Goal: Task Accomplishment & Management: Use online tool/utility

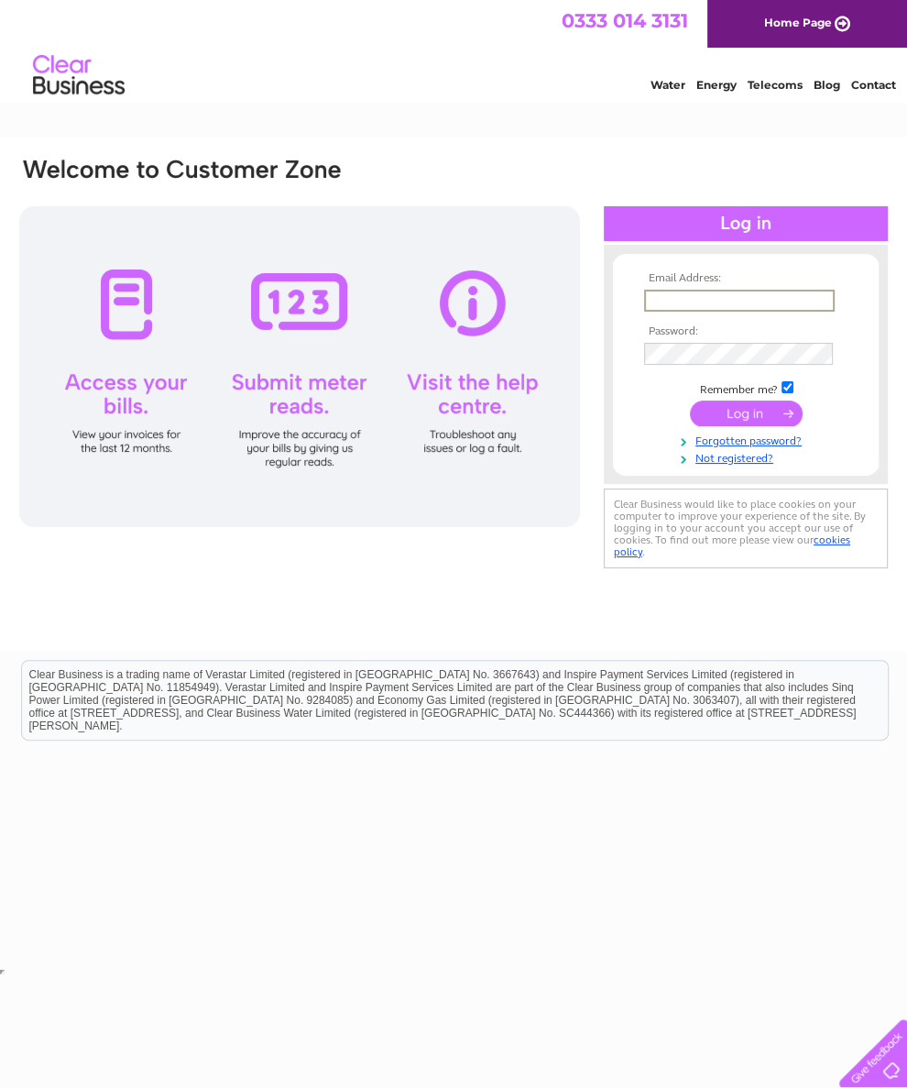
type input "Nicolabousfield@yahoo.co.uk"
click at [746, 420] on input "submit" at bounding box center [746, 414] width 113 height 26
click at [740, 412] on input "submit" at bounding box center [746, 412] width 113 height 26
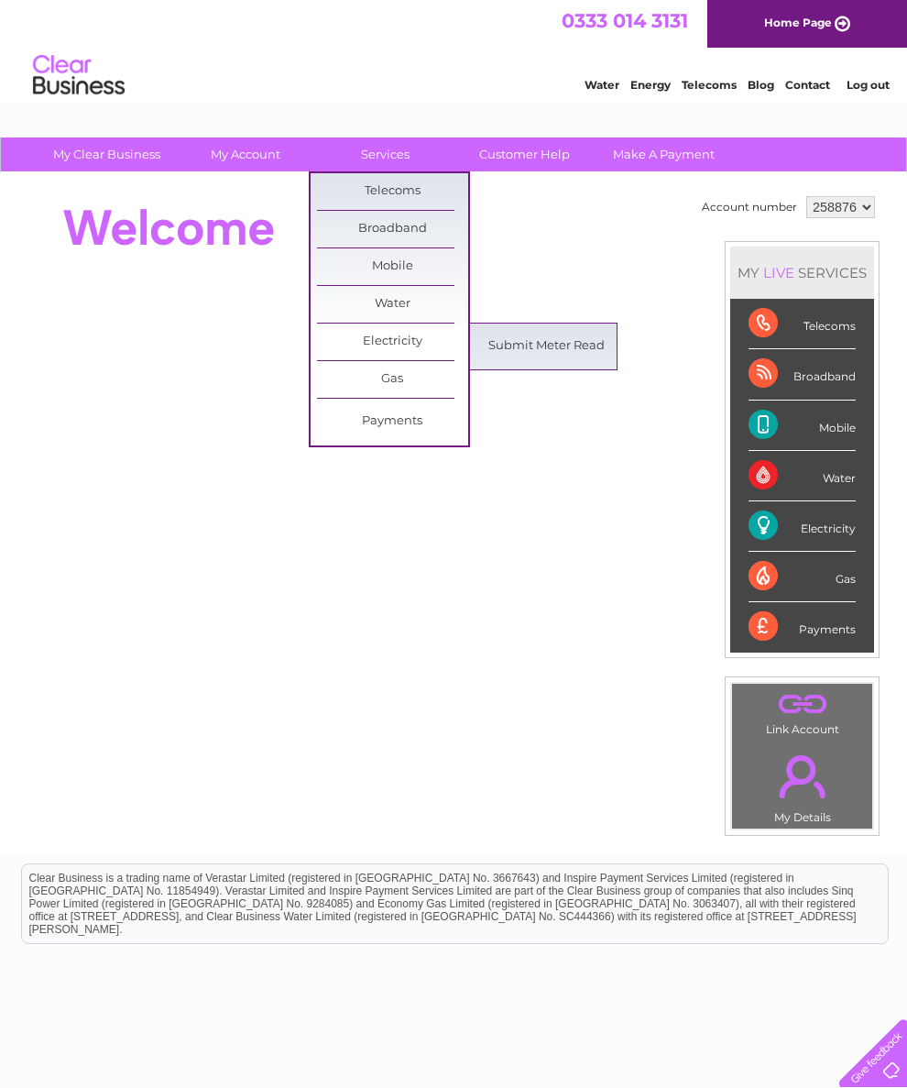
click at [580, 346] on link "Submit Meter Read" at bounding box center [546, 346] width 151 height 37
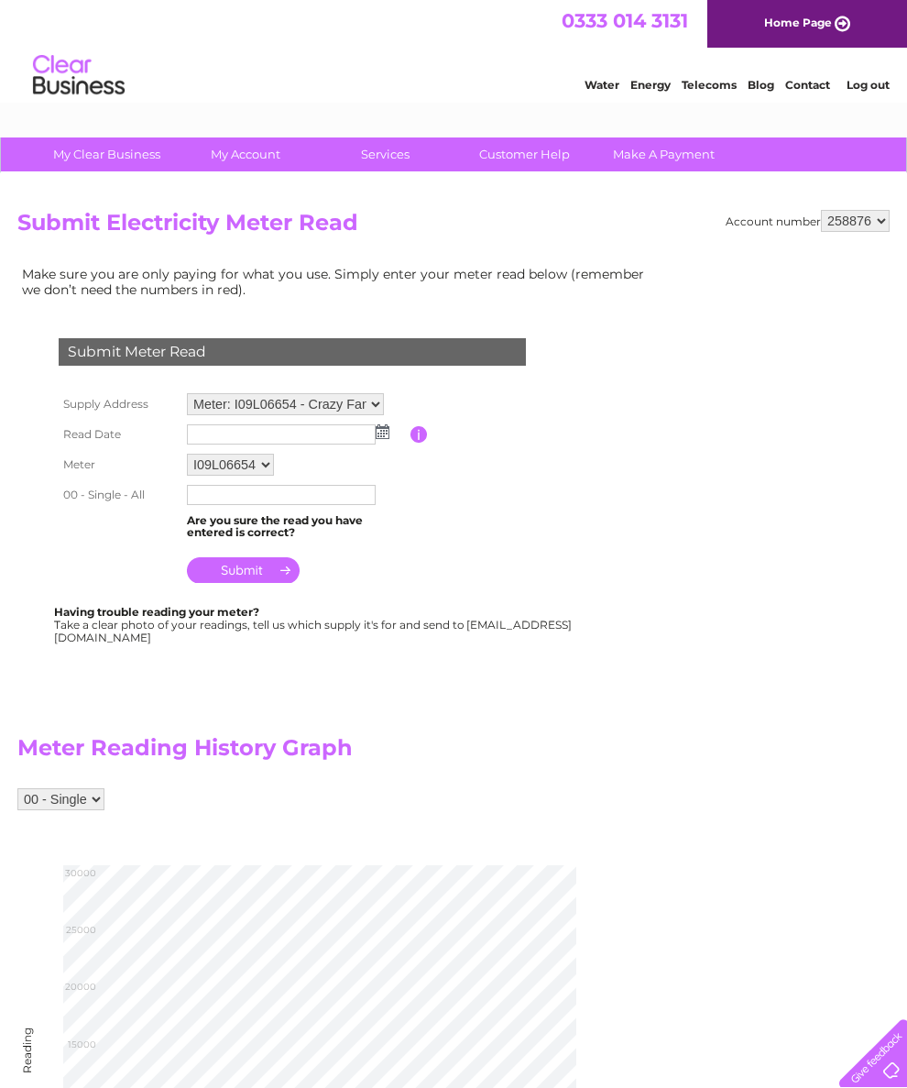
click at [372, 443] on input "text" at bounding box center [281, 434] width 189 height 20
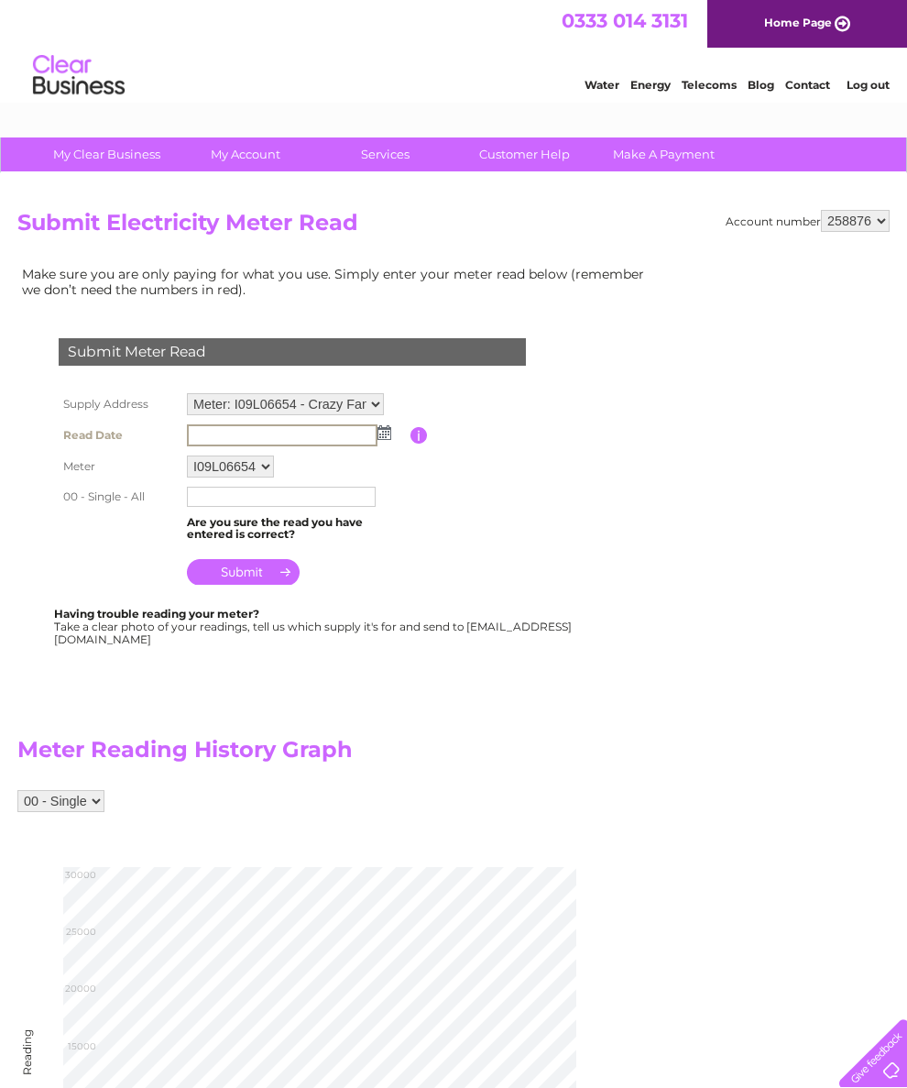
click at [384, 440] on img at bounding box center [385, 432] width 14 height 15
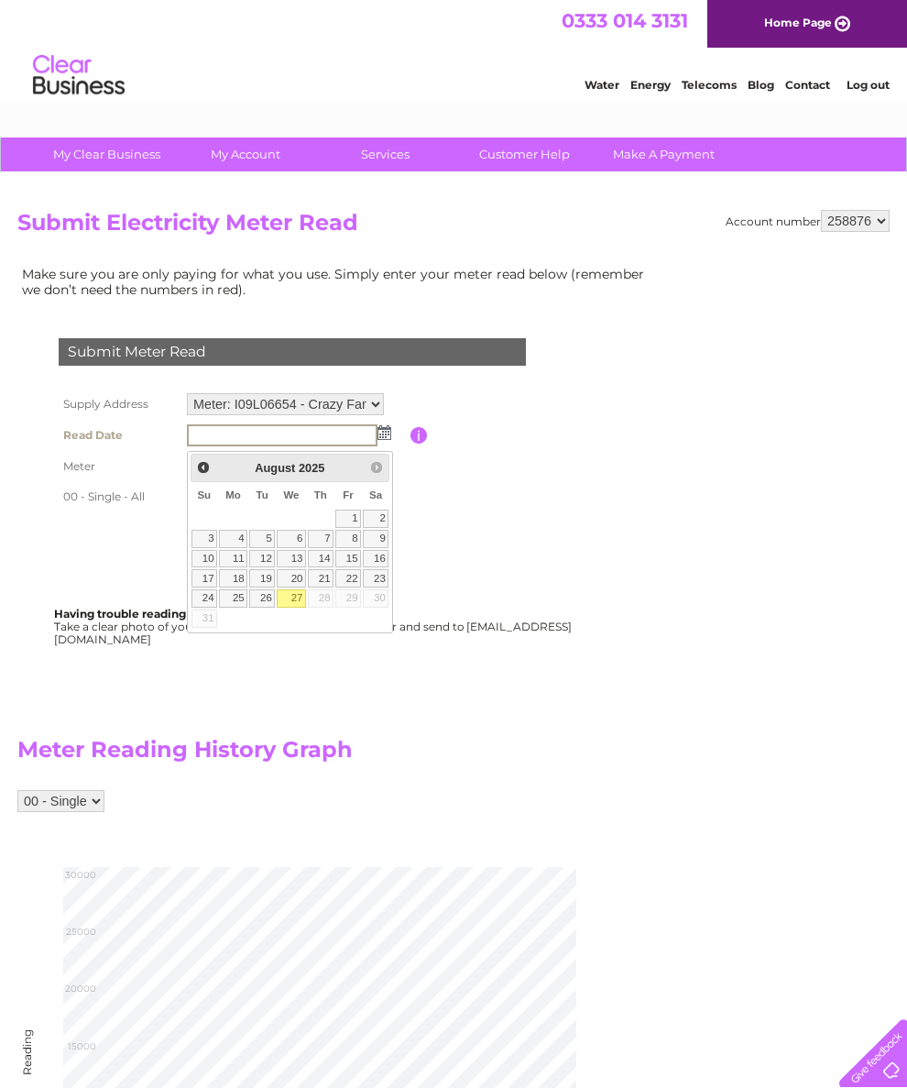
click at [301, 608] on link "27" at bounding box center [291, 598] width 29 height 18
type input "2025/08/27"
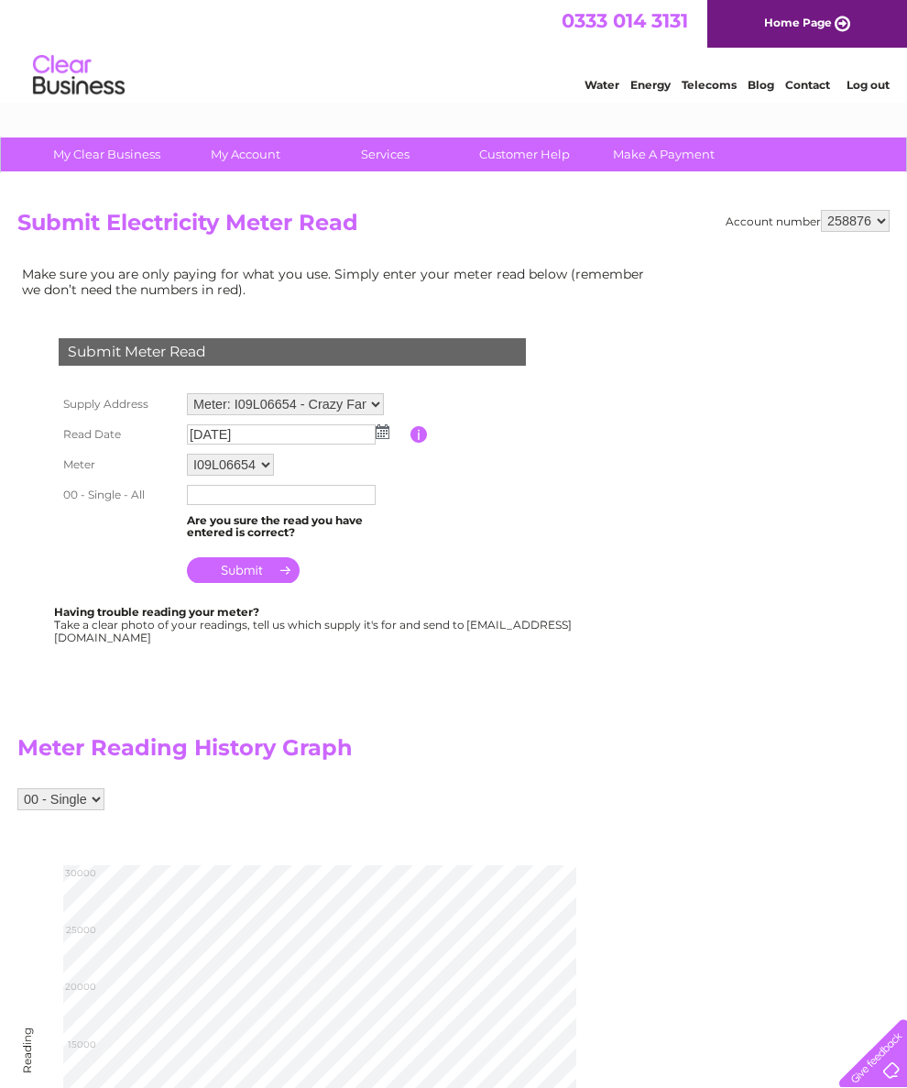
click at [197, 505] on input "text" at bounding box center [281, 495] width 189 height 20
type input "28829"
click at [215, 578] on input "submit" at bounding box center [243, 572] width 113 height 26
